Goal: Task Accomplishment & Management: Manage account settings

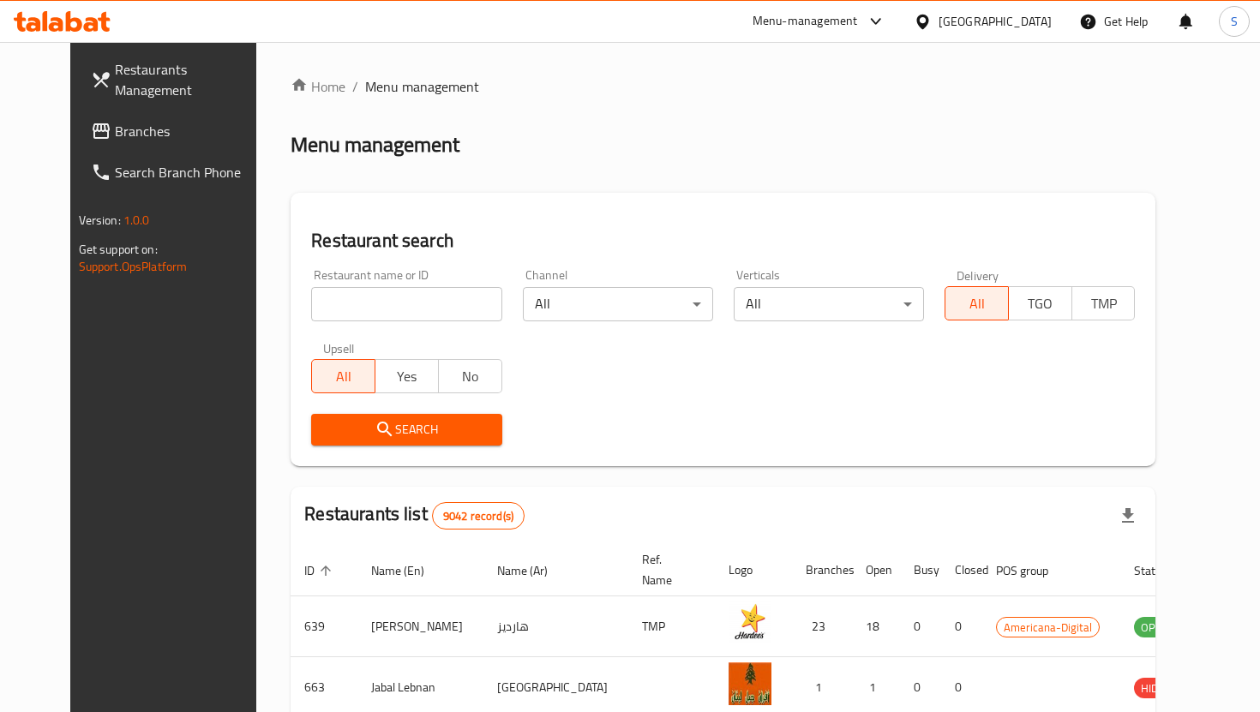
click at [1027, 42] on div "​ Menu-management [GEOGRAPHIC_DATA] Get Help S Restaurants Management Branches …" at bounding box center [630, 377] width 1260 height 670
click at [1034, 23] on div "[GEOGRAPHIC_DATA]" at bounding box center [994, 21] width 113 height 19
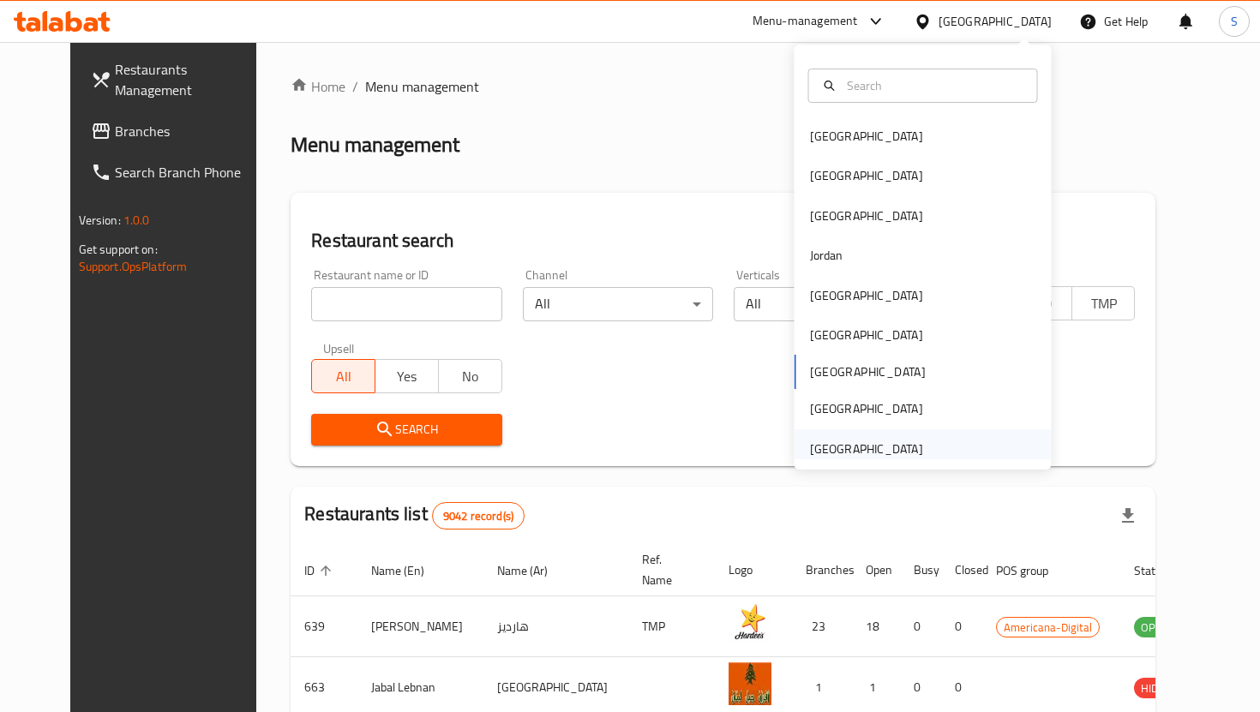
click at [851, 440] on div "[GEOGRAPHIC_DATA]" at bounding box center [866, 449] width 113 height 19
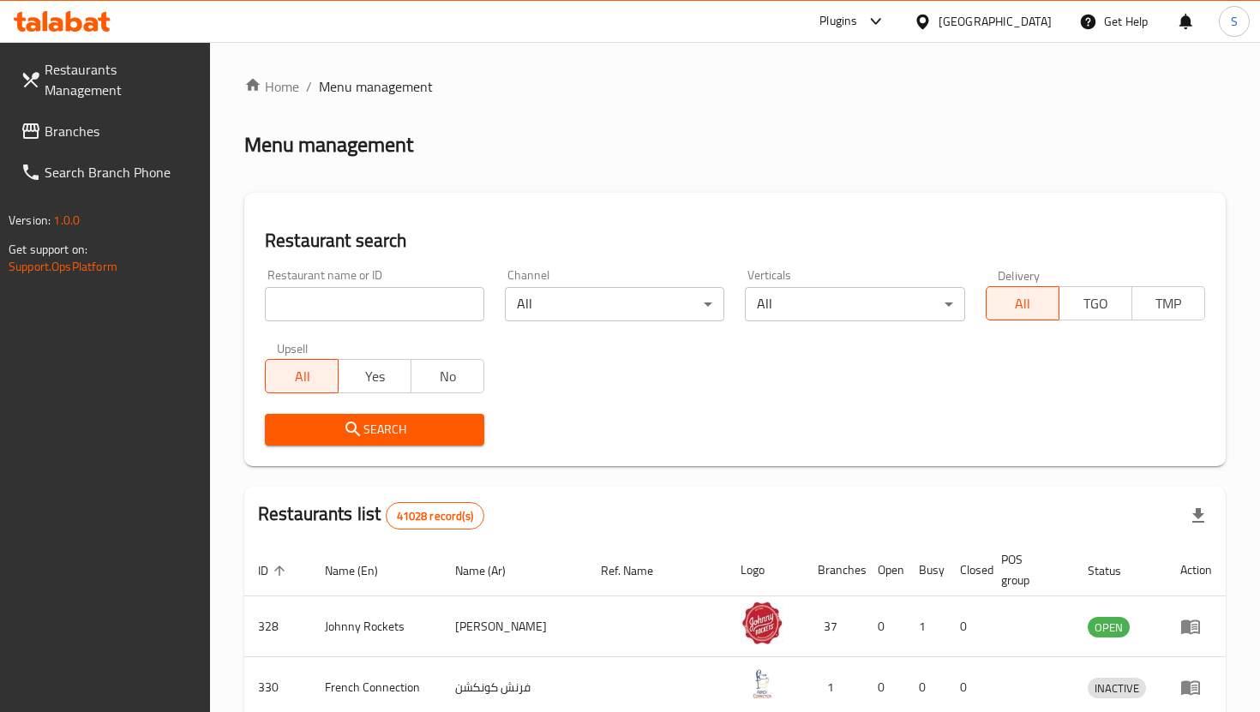
click at [343, 311] on input "search" at bounding box center [374, 304] width 219 height 34
click button "Search" at bounding box center [374, 430] width 219 height 32
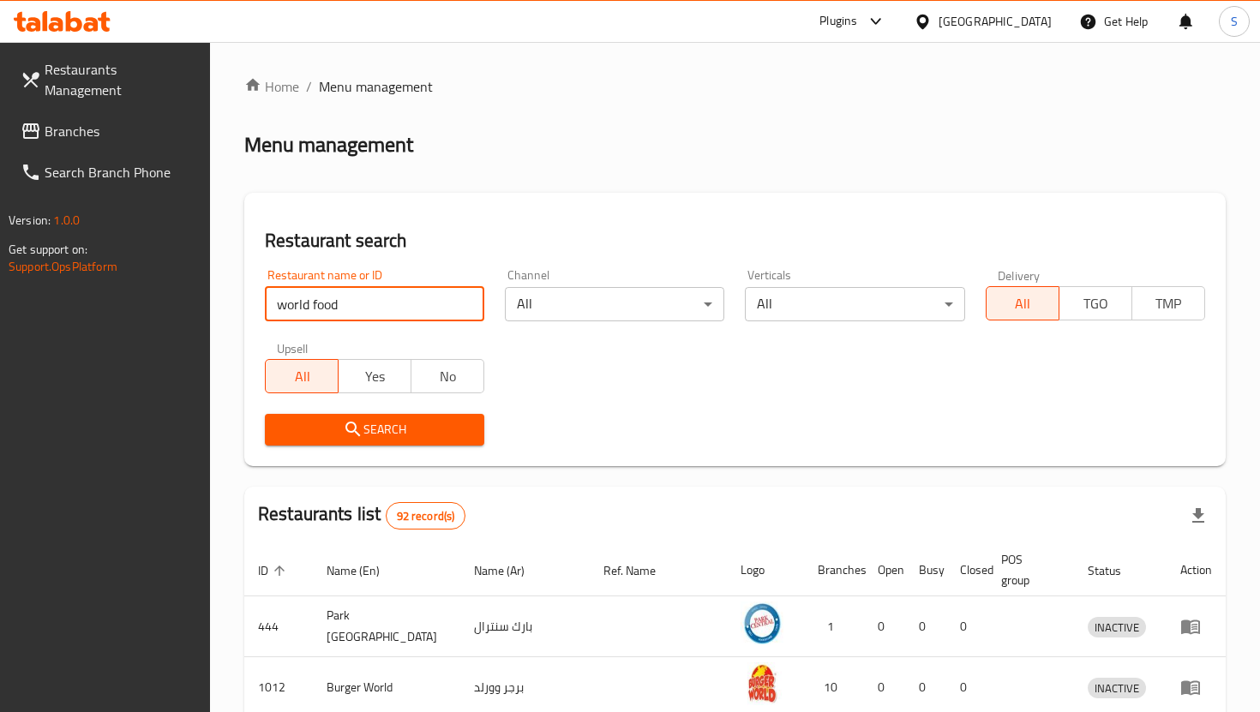
type input "world food"
click at [363, 432] on icon "submit" at bounding box center [353, 429] width 21 height 21
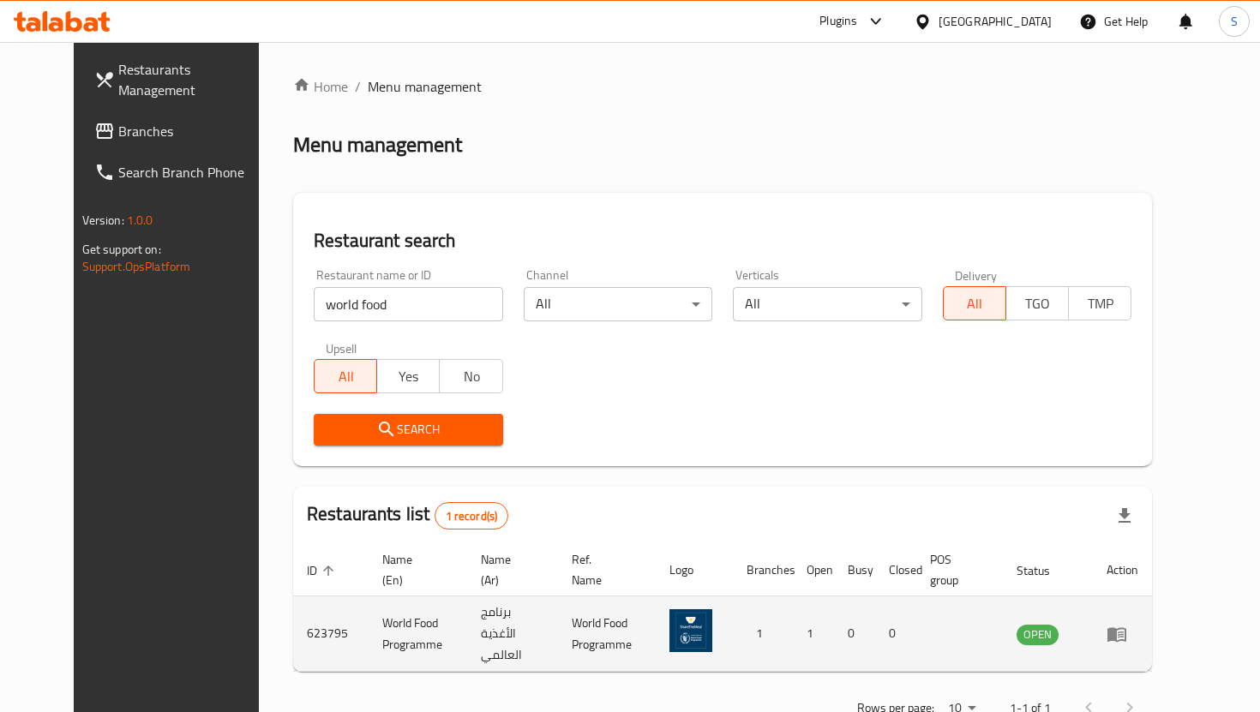
click at [369, 619] on td "World Food Programme" at bounding box center [418, 633] width 99 height 75
click at [1127, 624] on icon "enhanced table" at bounding box center [1116, 634] width 21 height 21
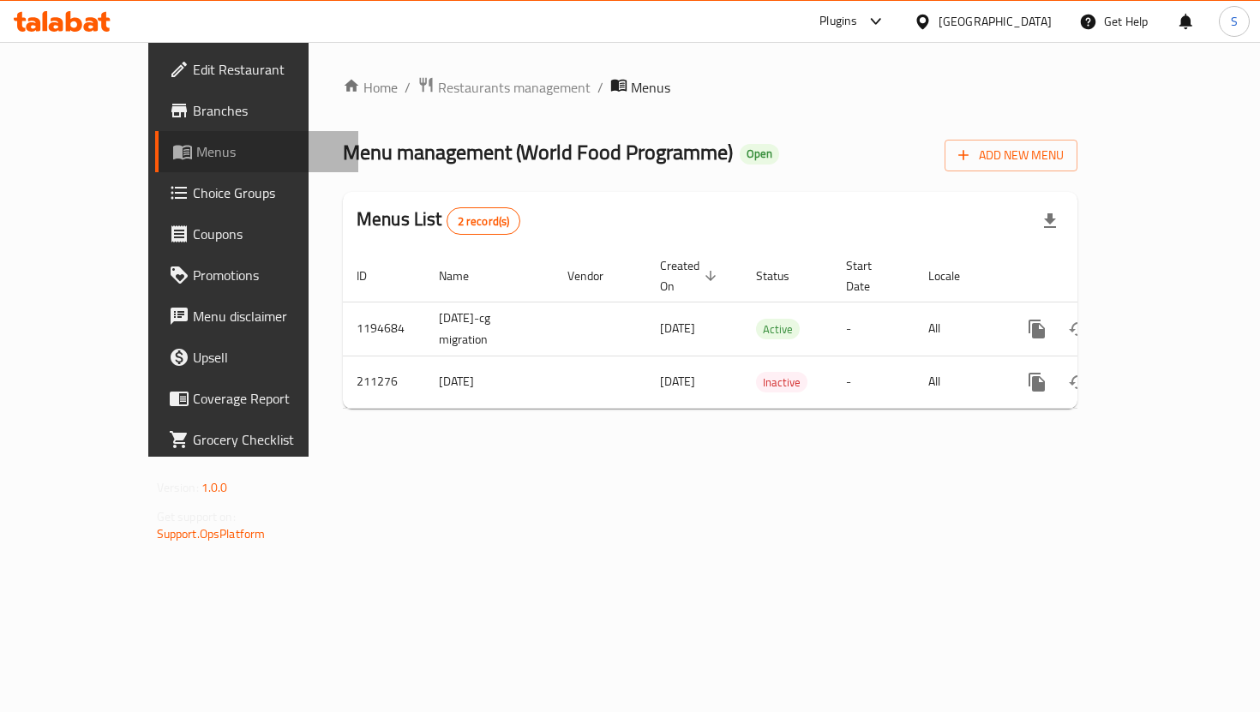
click at [196, 150] on span "Menus" at bounding box center [270, 151] width 148 height 21
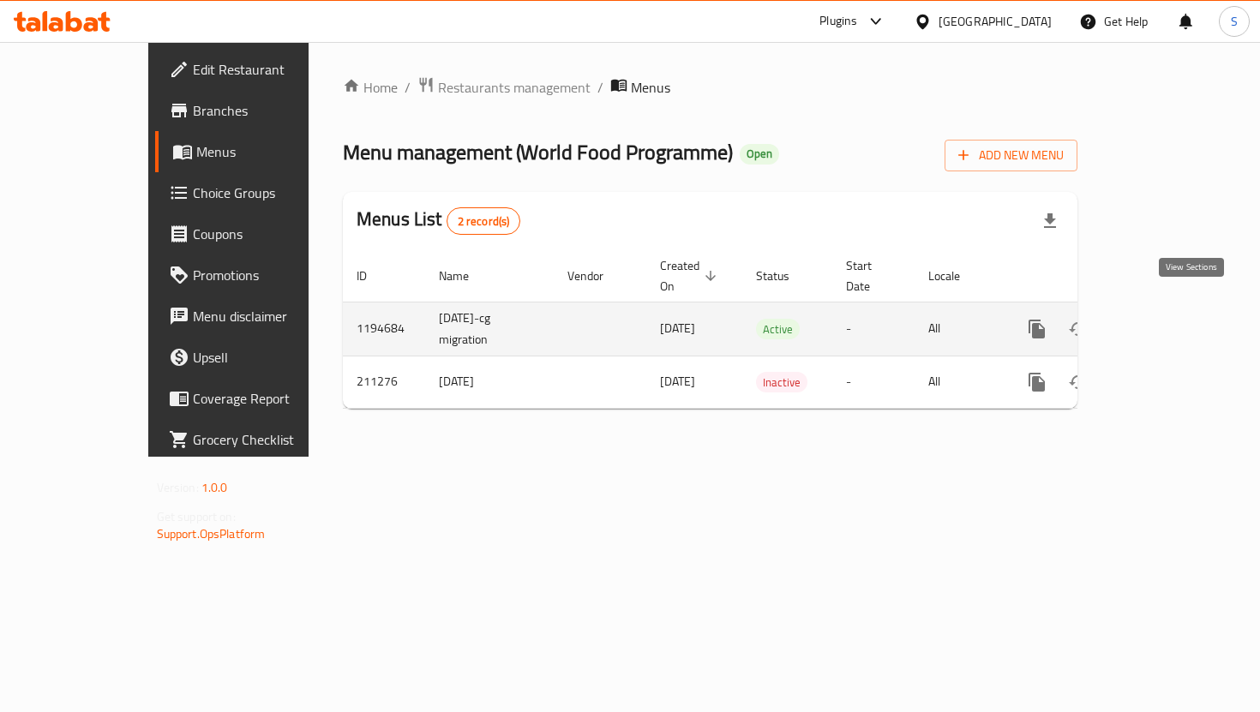
click at [1171, 319] on icon "enhanced table" at bounding box center [1160, 329] width 21 height 21
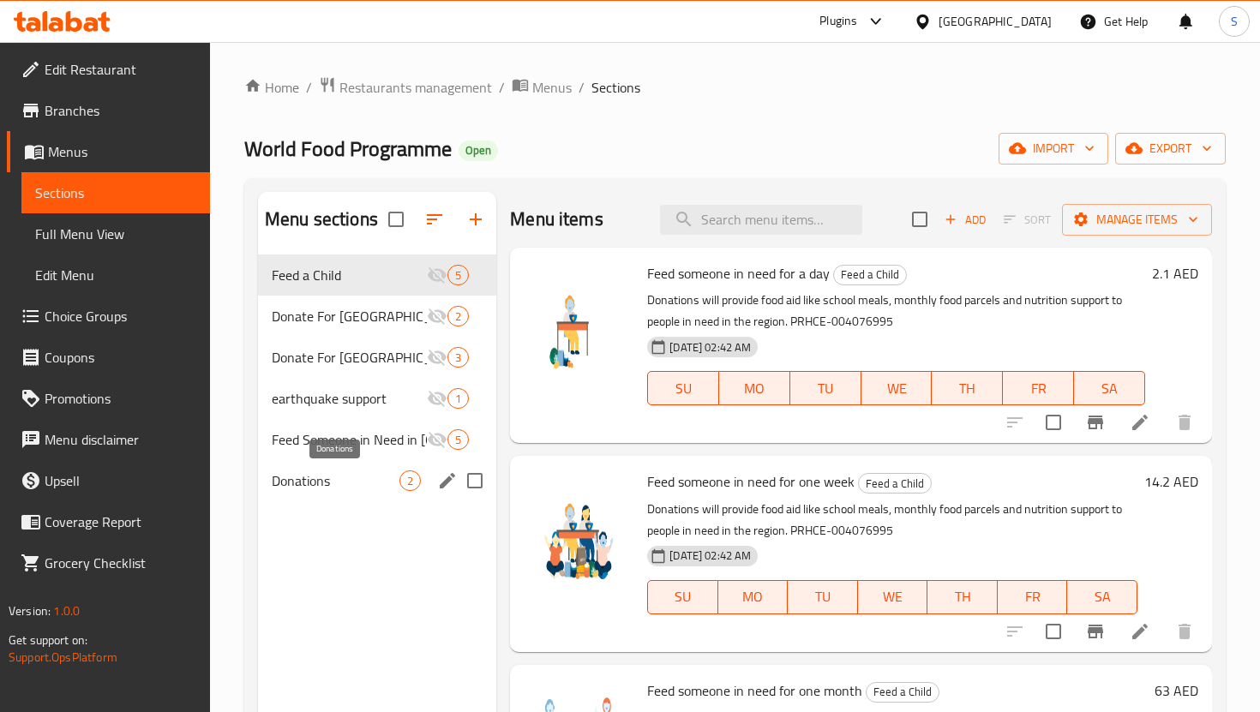
click at [326, 484] on span "Donations" at bounding box center [336, 481] width 128 height 21
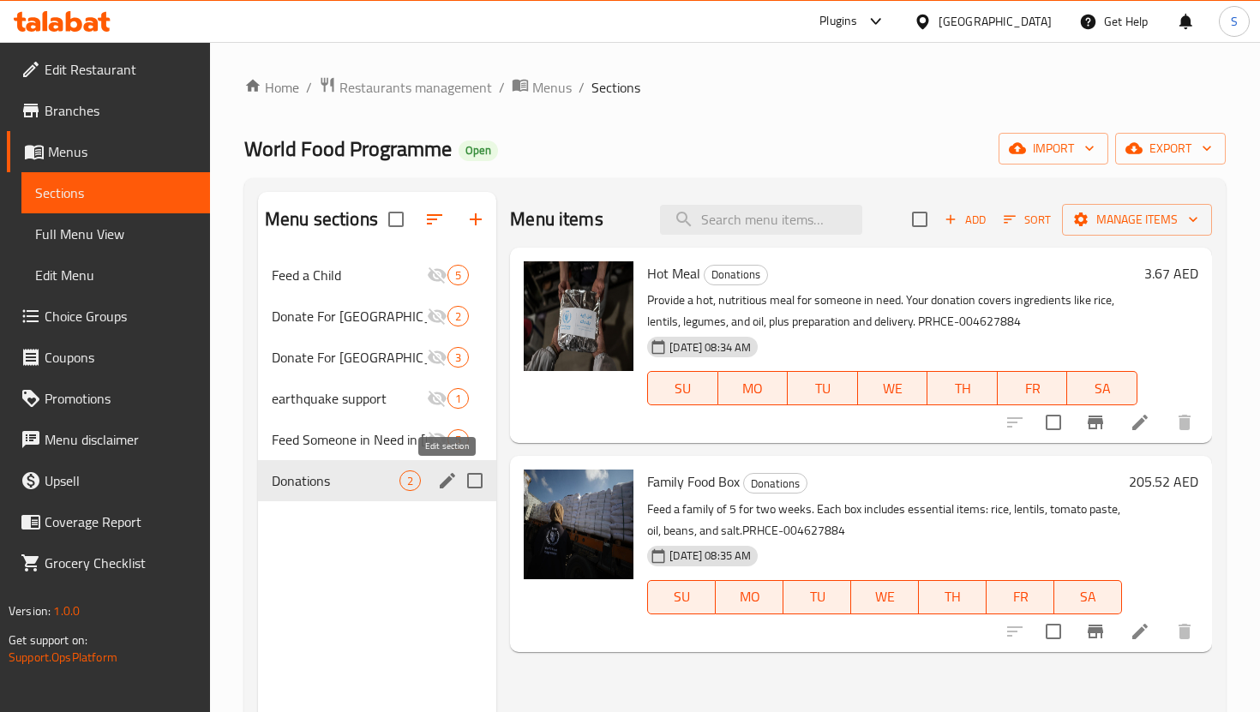
click at [448, 485] on icon "edit" at bounding box center [447, 481] width 21 height 21
